Goal: Task Accomplishment & Management: Use online tool/utility

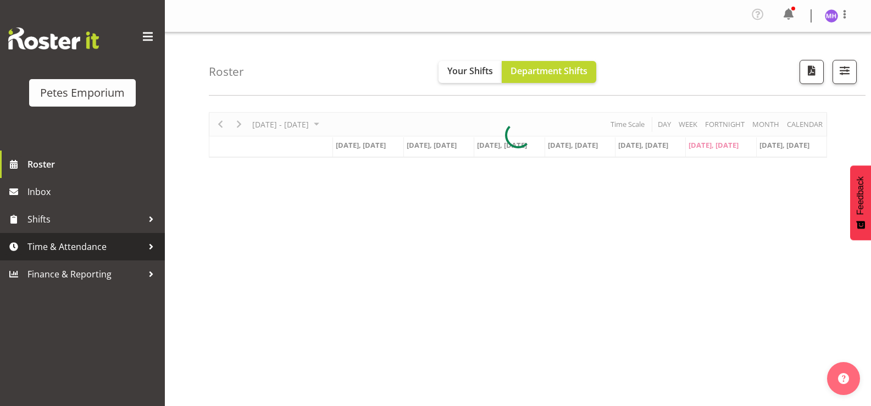
click at [32, 242] on span "Time & Attendance" at bounding box center [84, 246] width 115 height 16
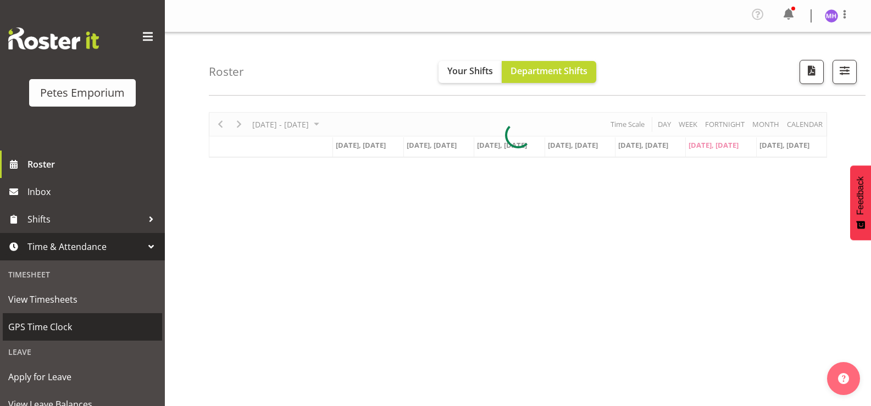
click at [59, 318] on link "GPS Time Clock" at bounding box center [82, 326] width 159 height 27
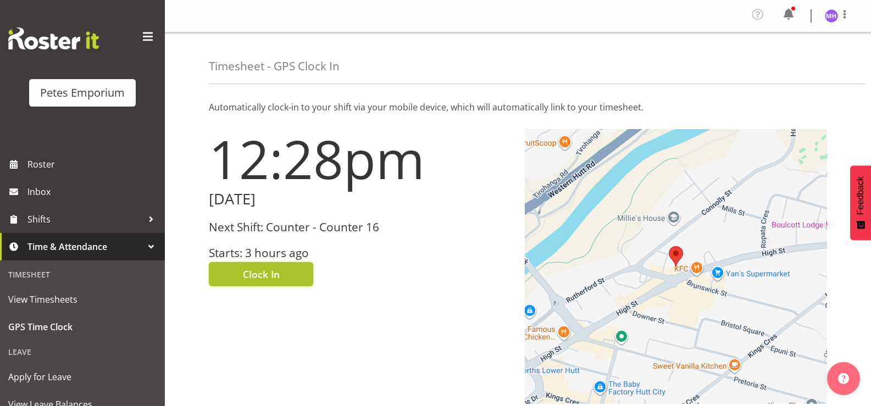
click at [262, 268] on span "Clock In" at bounding box center [261, 274] width 37 height 14
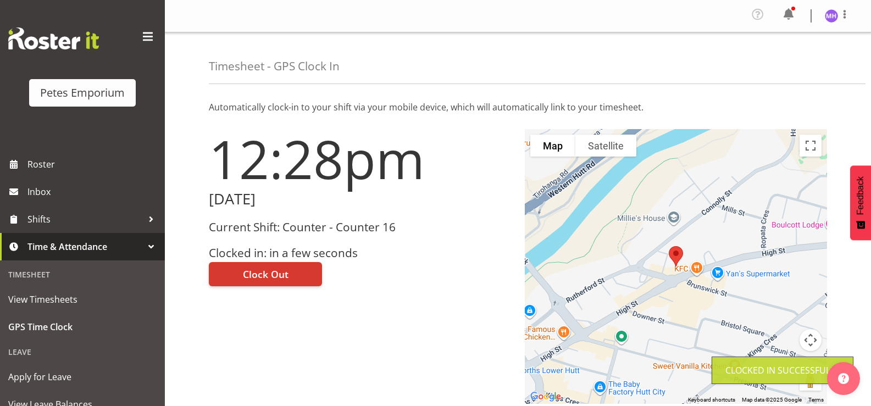
click at [836, 21] on figure at bounding box center [831, 15] width 13 height 13
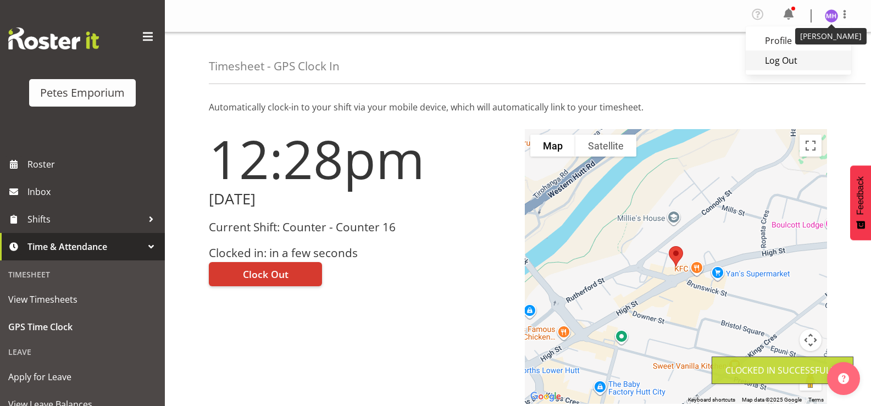
click at [793, 64] on link "Log Out" at bounding box center [798, 61] width 105 height 20
